Goal: Information Seeking & Learning: Learn about a topic

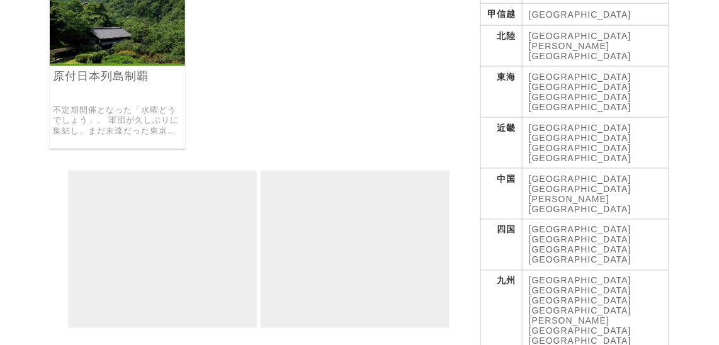
scroll to position [328, 0]
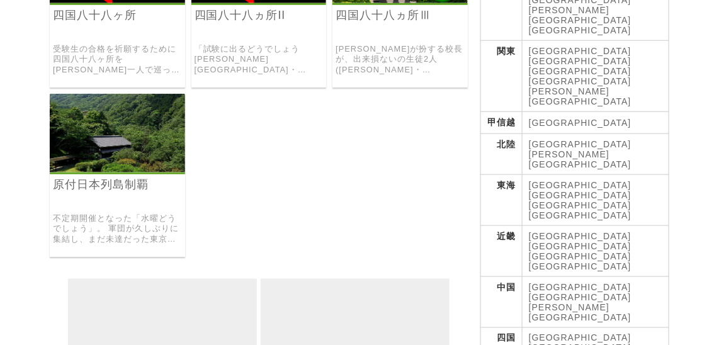
click at [108, 178] on link "原付日本列島制覇" at bounding box center [117, 185] width 129 height 14
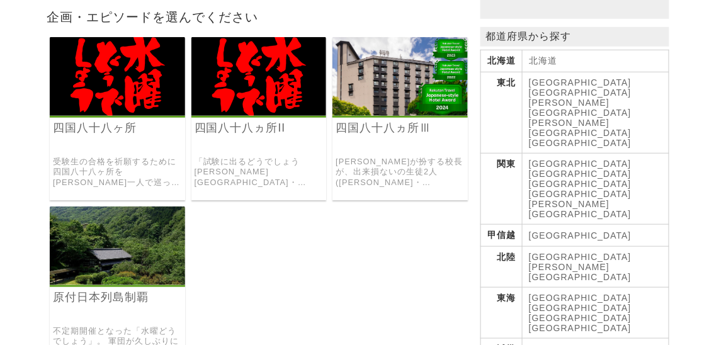
scroll to position [213, 0]
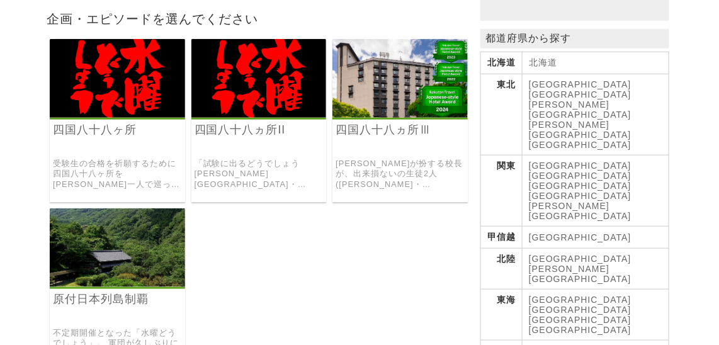
click at [125, 106] on img at bounding box center [117, 78] width 135 height 79
click at [239, 90] on img at bounding box center [258, 78] width 135 height 79
click at [370, 127] on link "四国八十八ヵ所Ⅲ" at bounding box center [400, 130] width 129 height 14
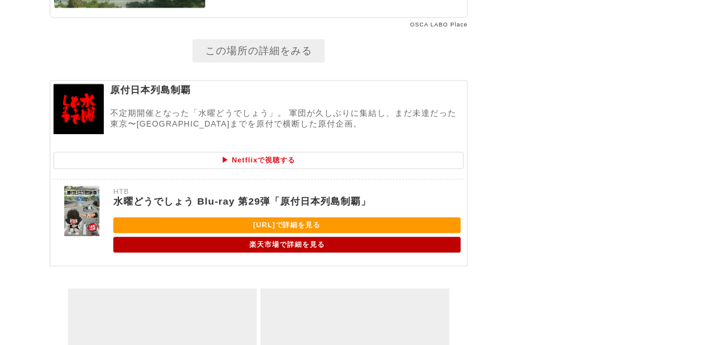
scroll to position [6263, 0]
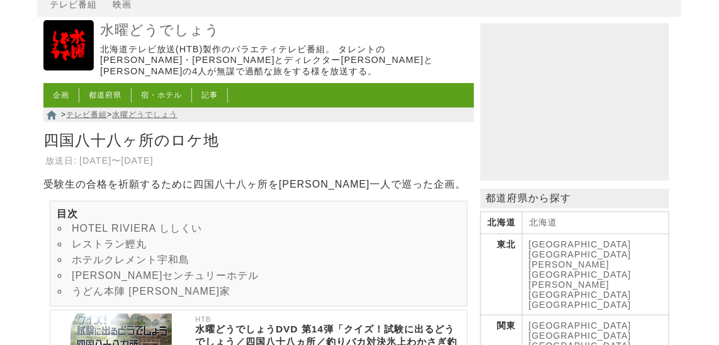
scroll to position [114, 0]
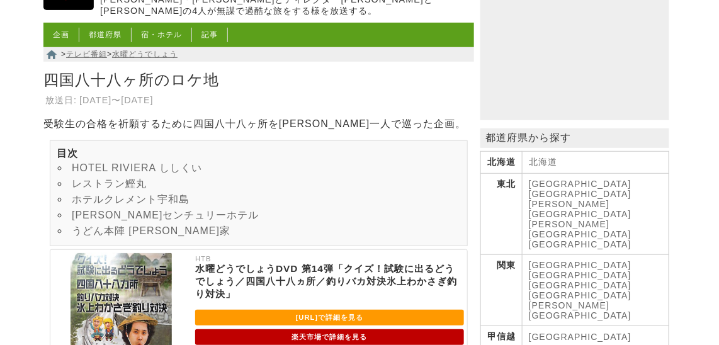
click at [144, 236] on link "うどん本陣 山田家" at bounding box center [151, 230] width 159 height 11
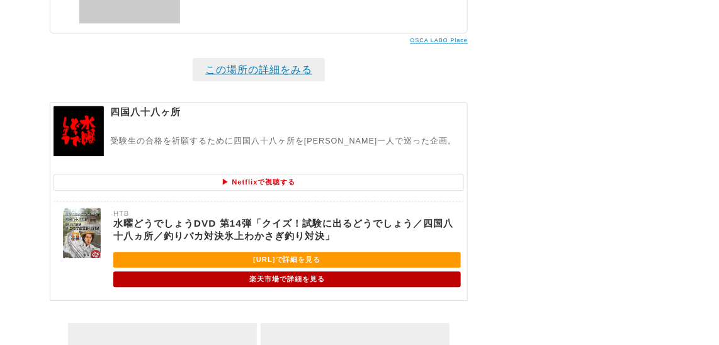
scroll to position [3330, 0]
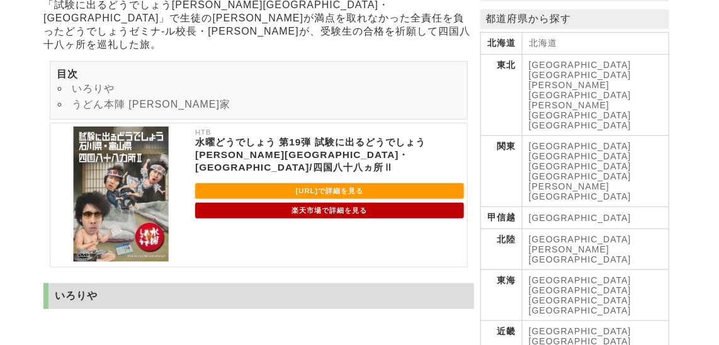
scroll to position [171, 0]
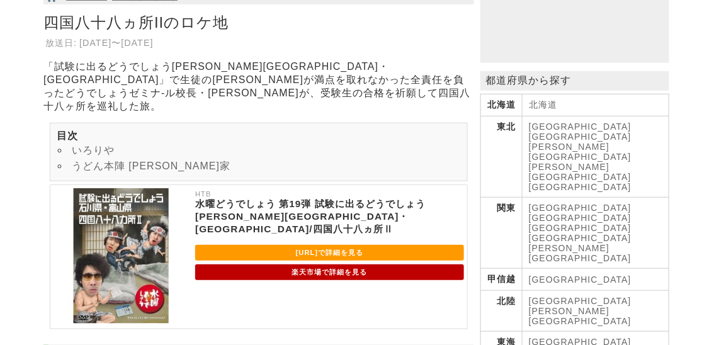
click at [147, 161] on link "うどん本陣 山田家" at bounding box center [151, 166] width 159 height 11
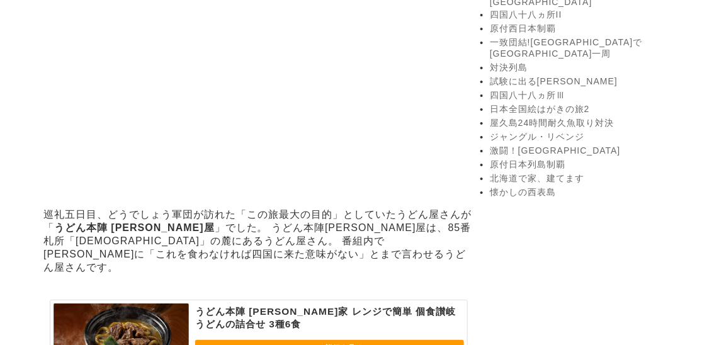
scroll to position [1315, 0]
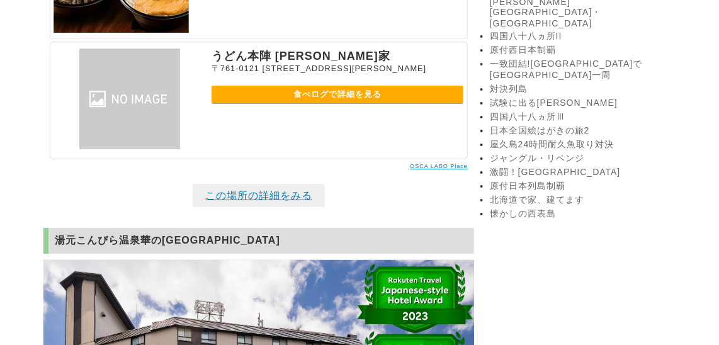
scroll to position [1202, 0]
